Goal: Transaction & Acquisition: Purchase product/service

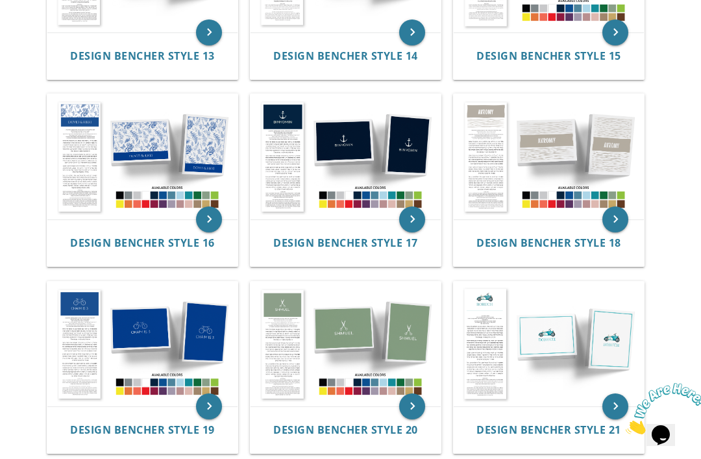
scroll to position [1187, 0]
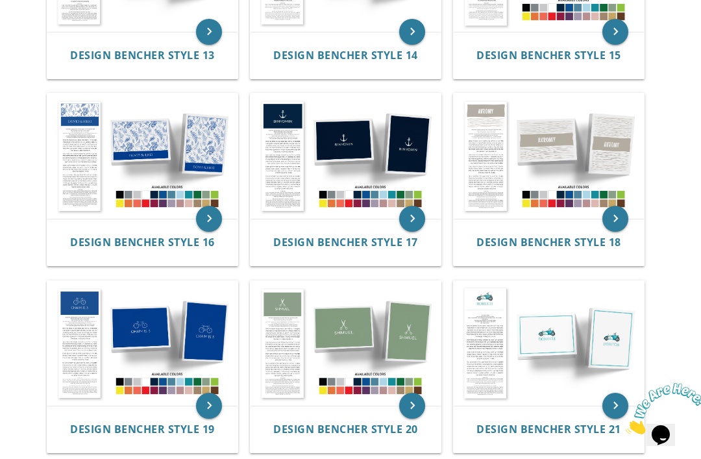
click at [422, 143] on img at bounding box center [346, 155] width 190 height 125
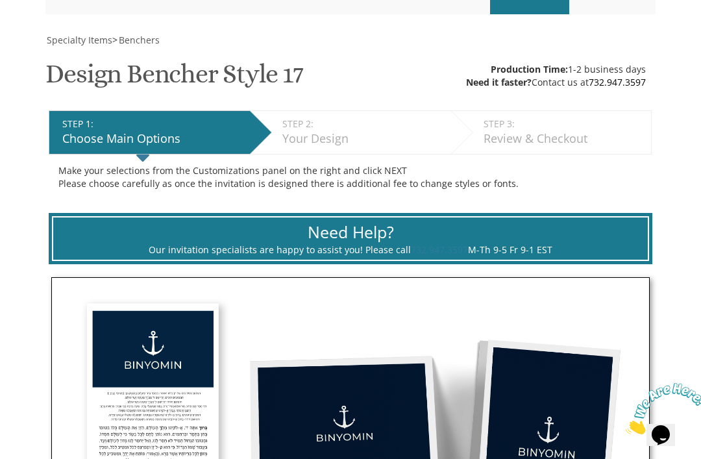
scroll to position [164, 0]
